Goal: Navigation & Orientation: Find specific page/section

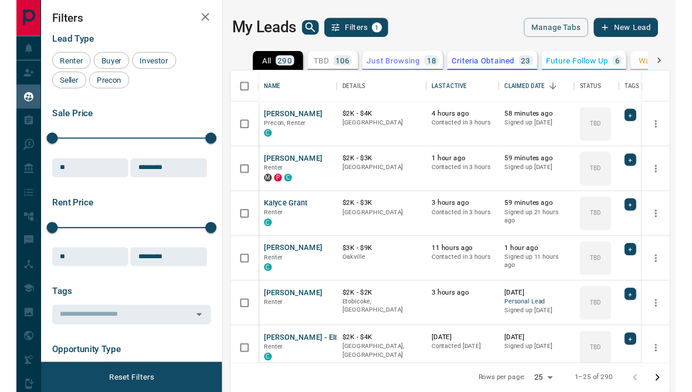
scroll to position [351, 461]
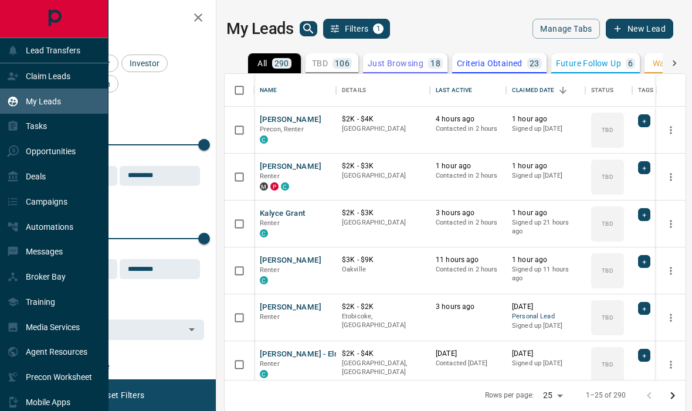
click at [23, 123] on div "Tasks" at bounding box center [27, 126] width 40 height 19
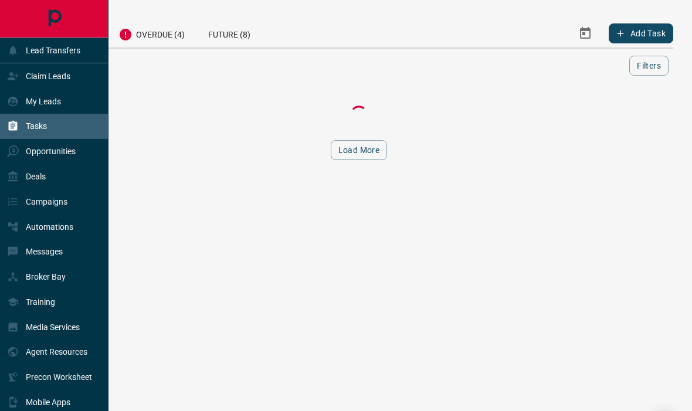
click at [49, 144] on div "Opportunities" at bounding box center [54, 151] width 108 height 25
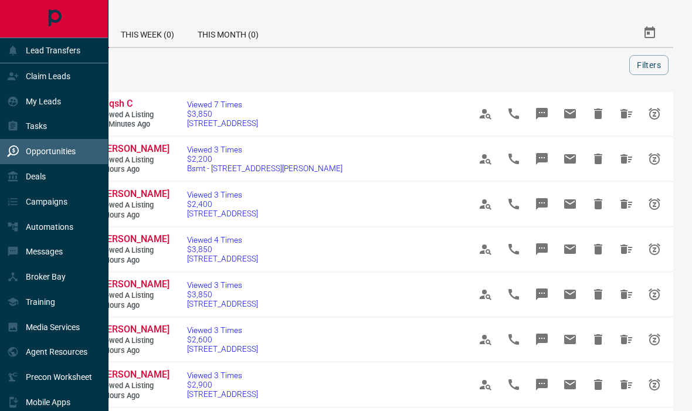
click at [75, 176] on div "Deals" at bounding box center [54, 176] width 108 height 25
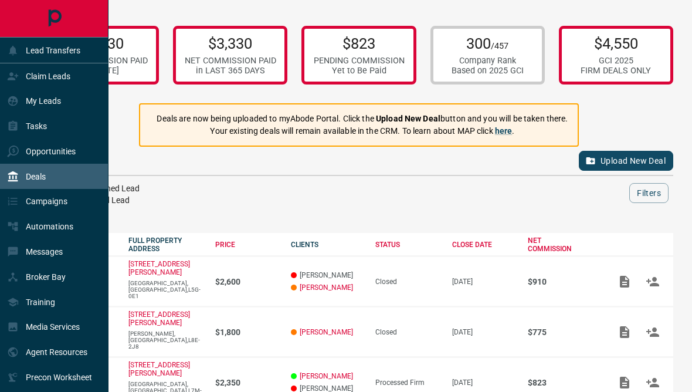
click at [85, 73] on div "Claim Leads" at bounding box center [54, 75] width 108 height 25
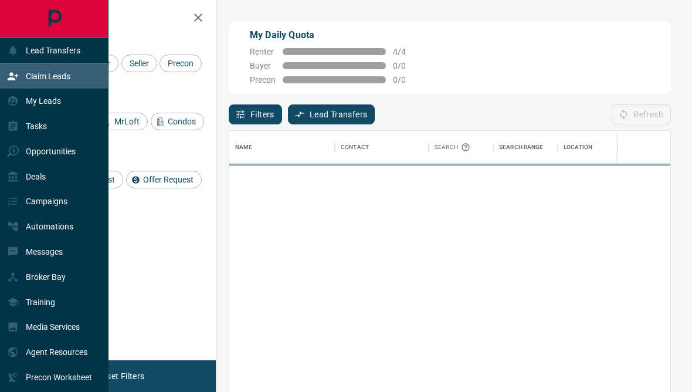
scroll to position [346, 441]
